Goal: Check status: Check status

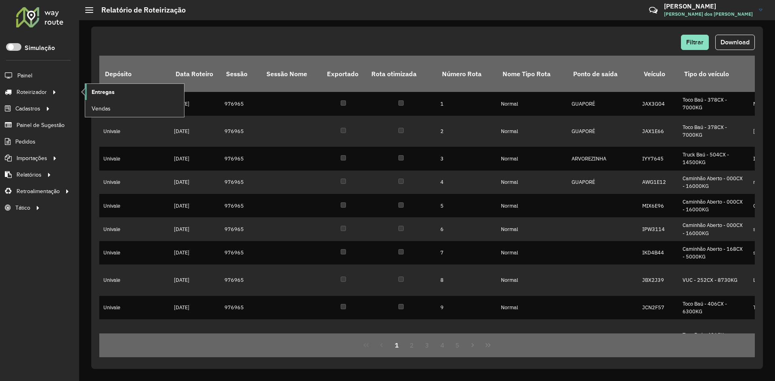
click at [98, 92] on span "Entregas" at bounding box center [103, 92] width 23 height 8
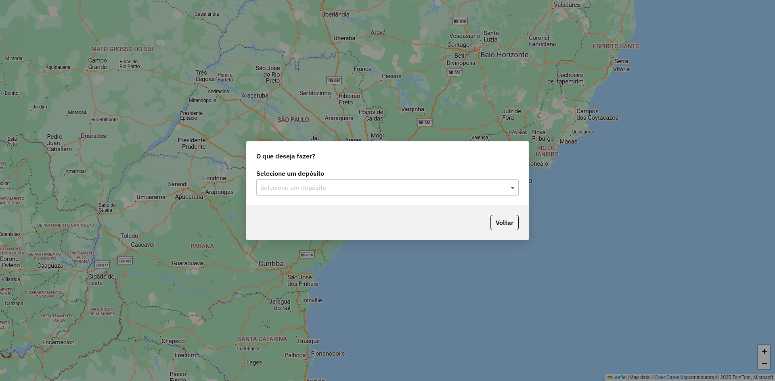
click at [512, 189] on span at bounding box center [514, 188] width 10 height 10
click at [285, 210] on div "Univale" at bounding box center [388, 211] width 262 height 14
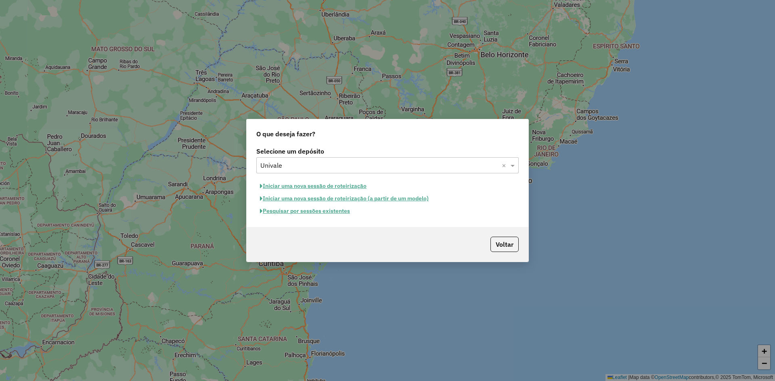
click at [303, 213] on button "Pesquisar por sessões existentes" at bounding box center [304, 211] width 97 height 13
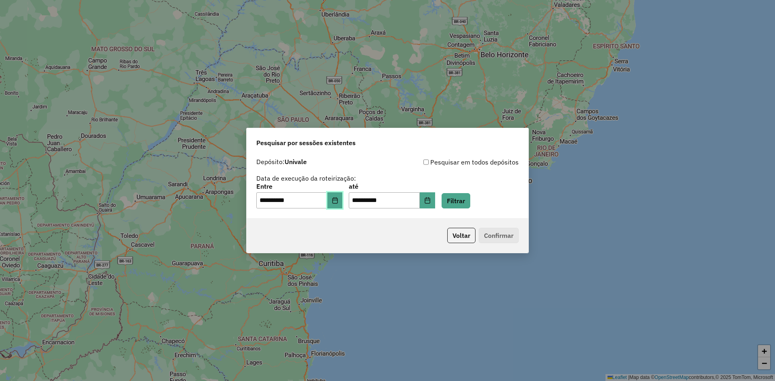
click at [337, 201] on icon "Choose Date" at bounding box center [334, 200] width 5 height 6
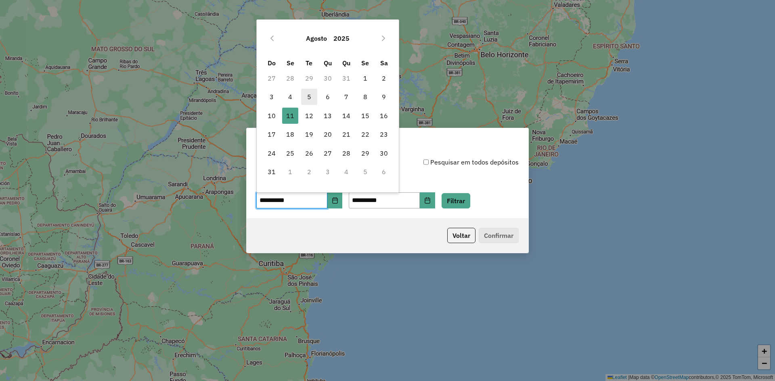
click at [308, 96] on span "5" at bounding box center [309, 97] width 16 height 16
type input "**********"
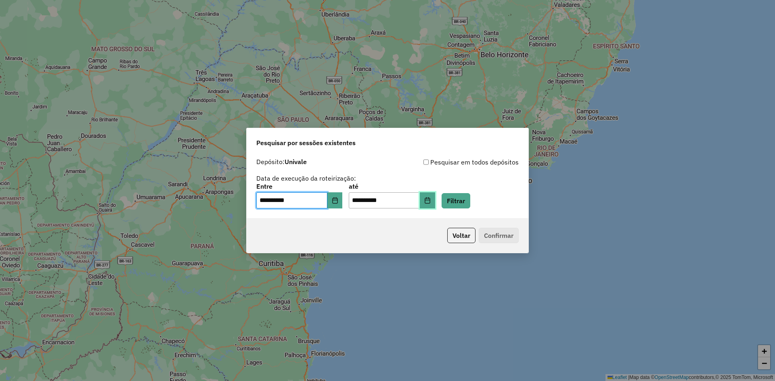
click at [435, 204] on button "Choose Date" at bounding box center [427, 201] width 15 height 16
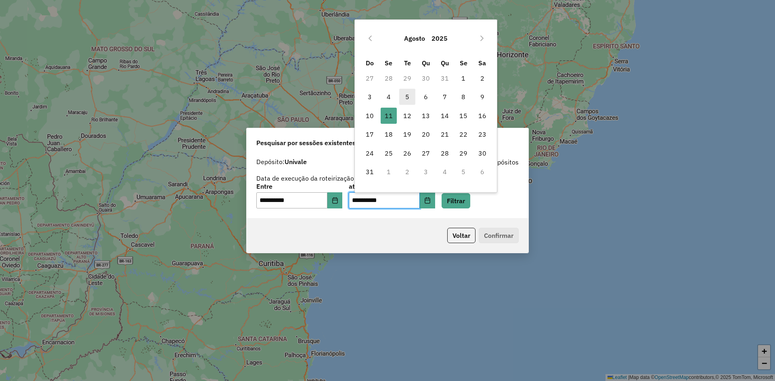
click at [407, 96] on span "5" at bounding box center [407, 97] width 16 height 16
type input "**********"
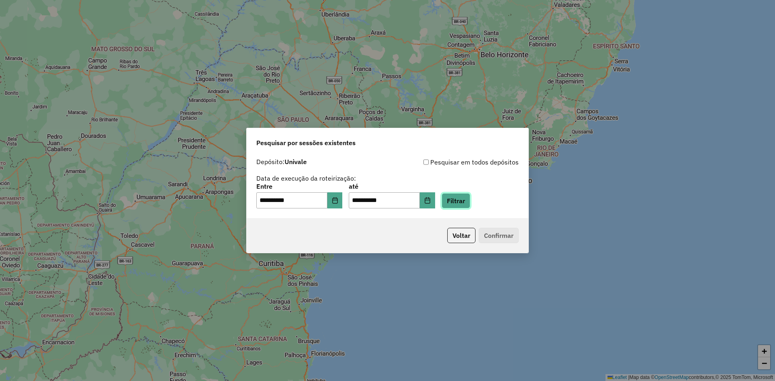
click at [469, 203] on button "Filtrar" at bounding box center [456, 200] width 29 height 15
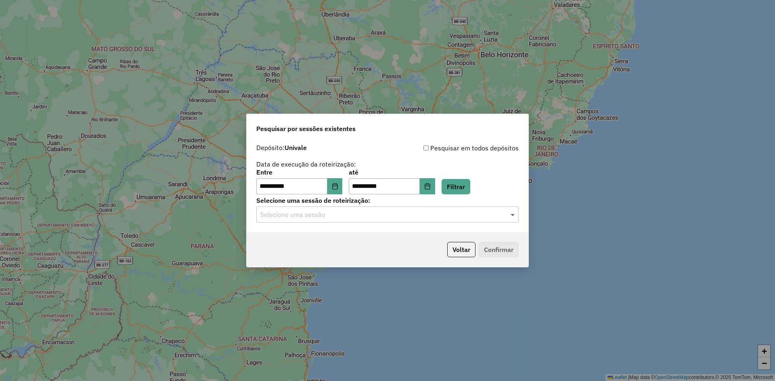
click at [513, 214] on span at bounding box center [514, 215] width 10 height 10
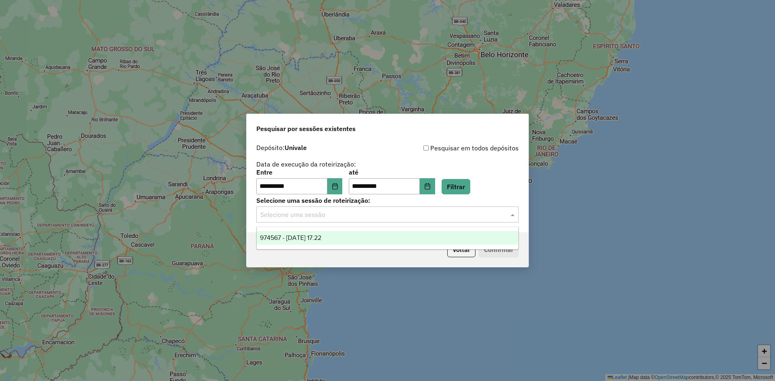
click at [350, 236] on div "974567 - 05/08/2025 17:22" at bounding box center [388, 238] width 262 height 14
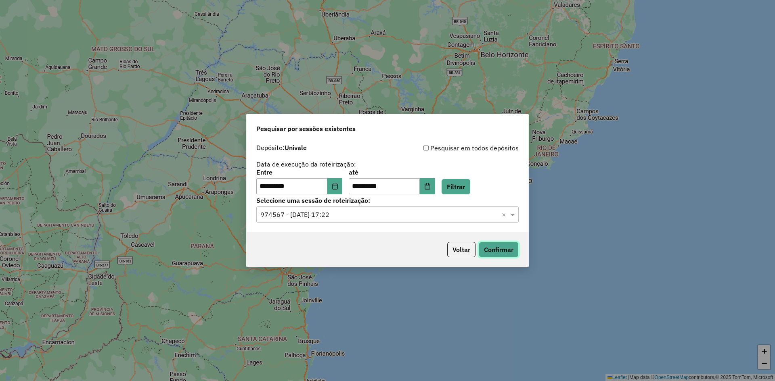
click at [488, 249] on button "Confirmar" at bounding box center [499, 249] width 40 height 15
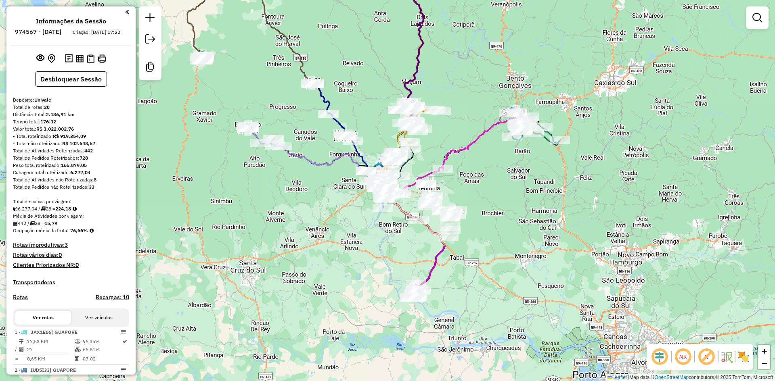
click at [660, 358] on em at bounding box center [659, 357] width 19 height 19
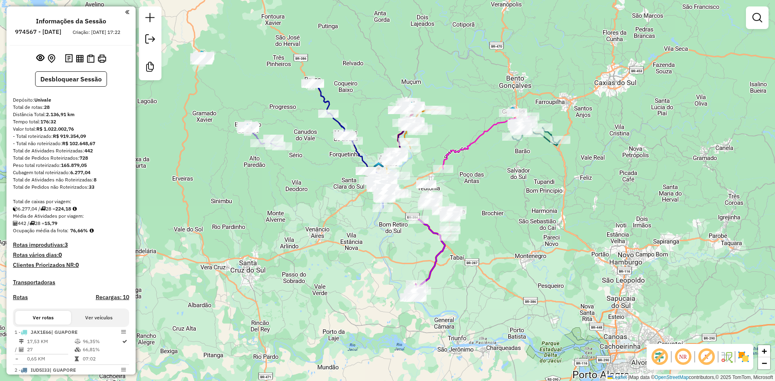
click at [745, 356] on img at bounding box center [743, 357] width 13 height 13
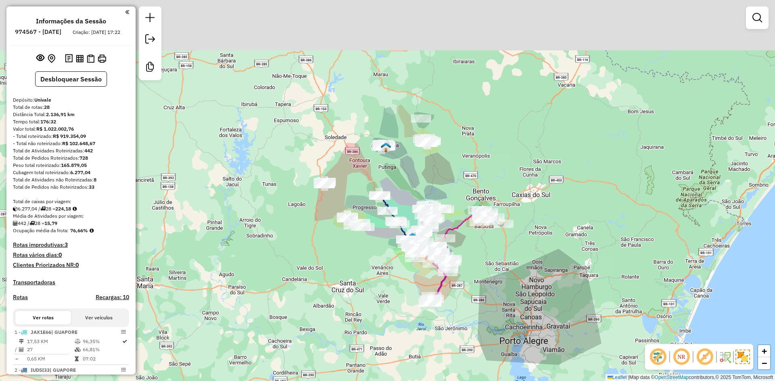
drag, startPoint x: 467, startPoint y: 140, endPoint x: 451, endPoint y: 214, distance: 75.4
click at [451, 213] on div "Janela de atendimento Grade de atendimento Capacidade Transportadoras Veículos …" at bounding box center [387, 190] width 775 height 381
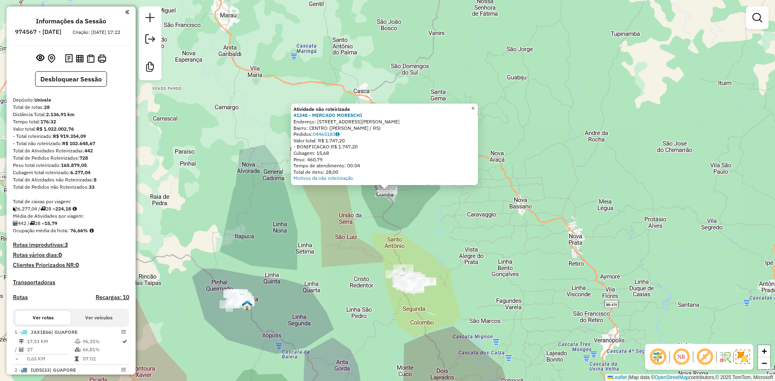
click at [476, 105] on link "×" at bounding box center [473, 109] width 10 height 10
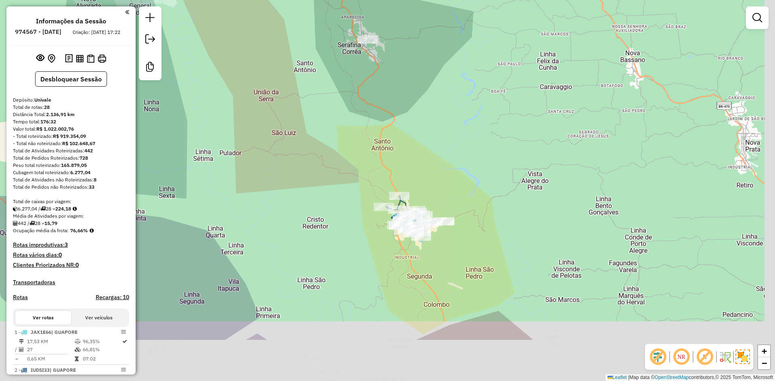
drag, startPoint x: 444, startPoint y: 270, endPoint x: 429, endPoint y: 181, distance: 89.8
click at [429, 182] on div "Janela de atendimento Grade de atendimento Capacidade Transportadoras Veículos …" at bounding box center [387, 190] width 775 height 381
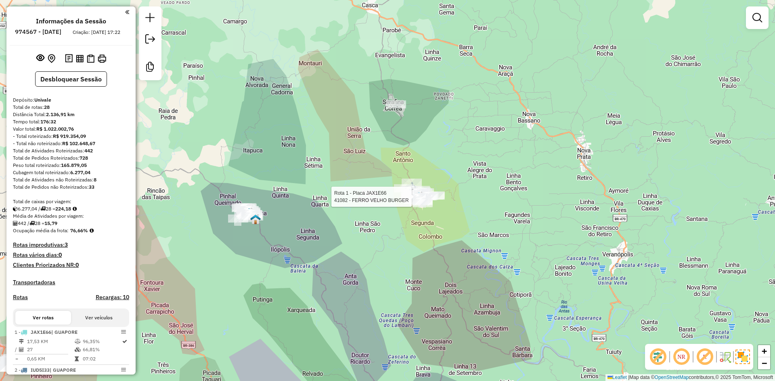
select select "**********"
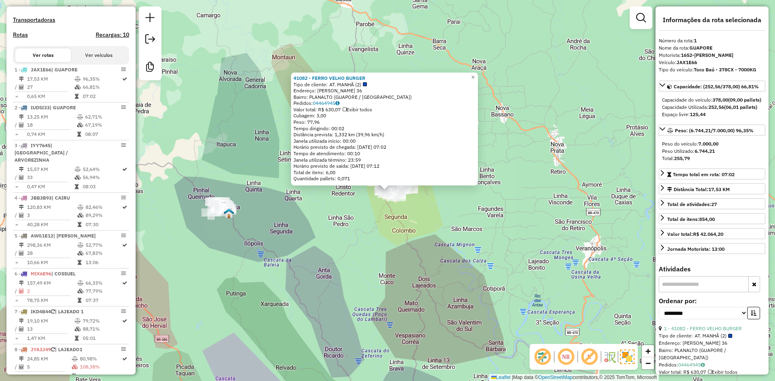
scroll to position [328, 0]
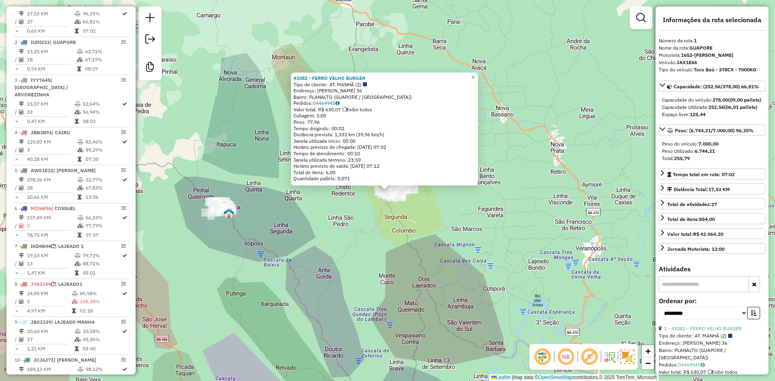
click at [711, 293] on input "text" at bounding box center [704, 285] width 90 height 16
paste input "*****"
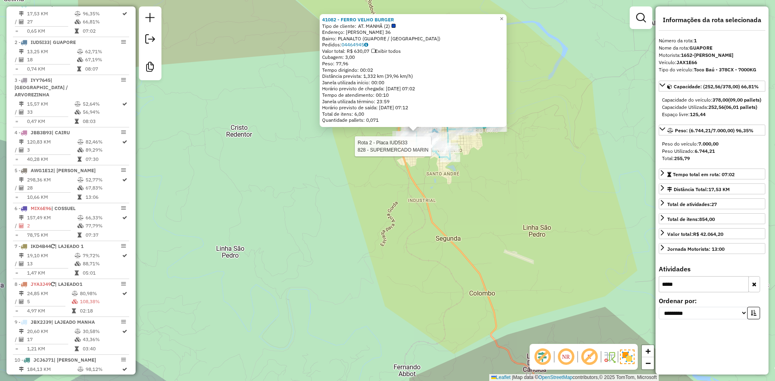
type input "*****"
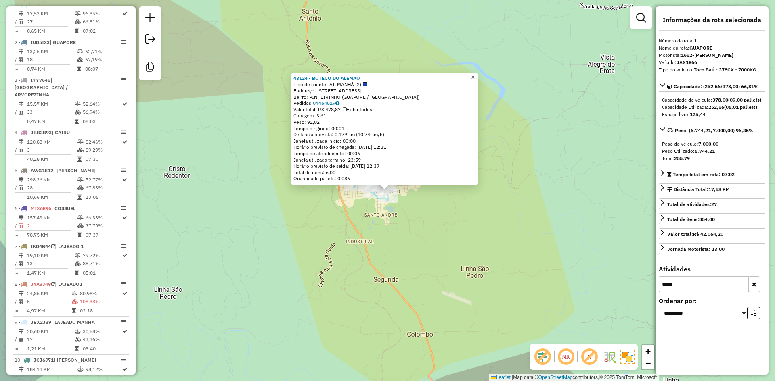
click at [475, 75] on span "×" at bounding box center [473, 77] width 4 height 7
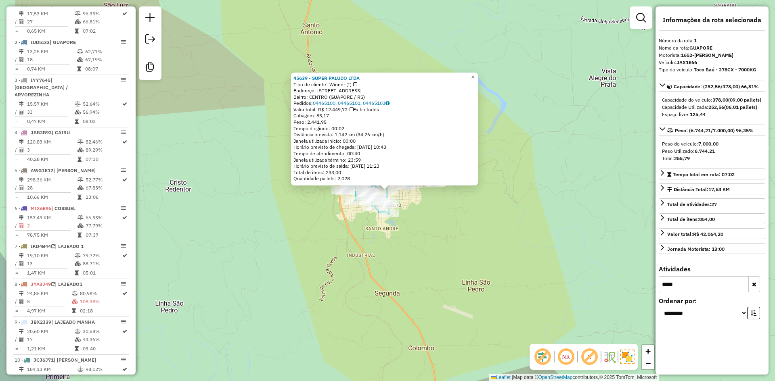
drag, startPoint x: 679, startPoint y: 290, endPoint x: 586, endPoint y: 304, distance: 94.3
click at [586, 304] on hb-router-mapa "Informações da Sessão 974567 - [DATE] Criação: [DATE] 17:22 Desbloquear Sessão …" at bounding box center [387, 190] width 775 height 381
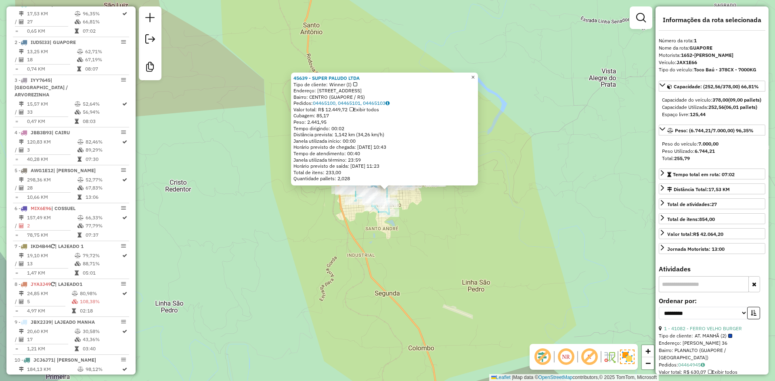
click at [475, 74] on span "×" at bounding box center [473, 77] width 4 height 7
